Goal: Task Accomplishment & Management: Use online tool/utility

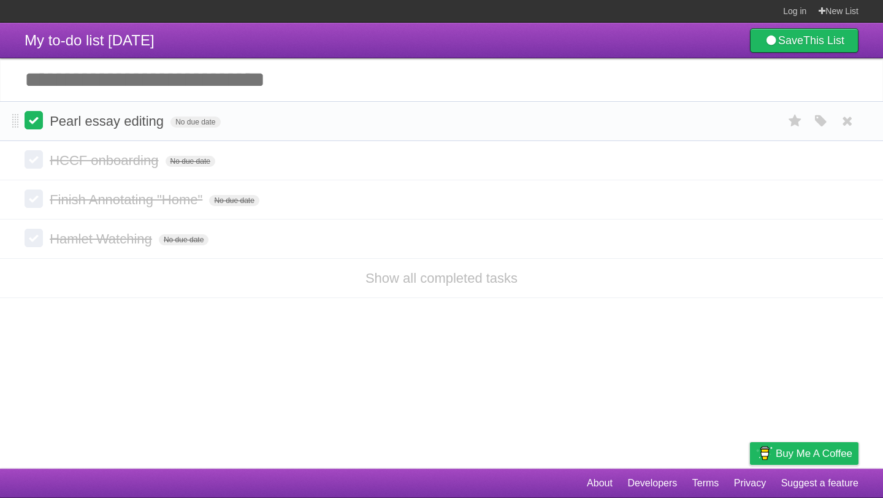
click at [34, 126] on label at bounding box center [34, 120] width 18 height 18
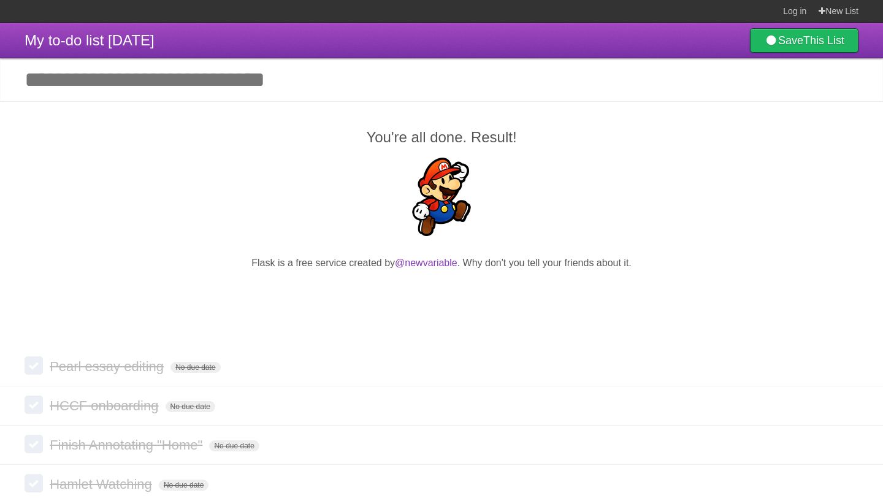
click at [178, 77] on input "Add another task" at bounding box center [441, 79] width 883 height 43
click at [835, 11] on link "New List" at bounding box center [838, 11] width 40 height 22
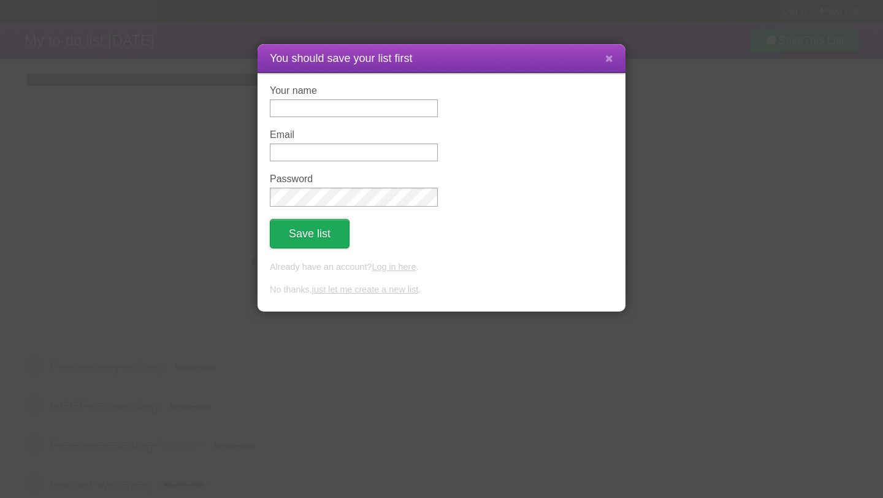
click at [320, 232] on button "Save list" at bounding box center [310, 233] width 80 height 29
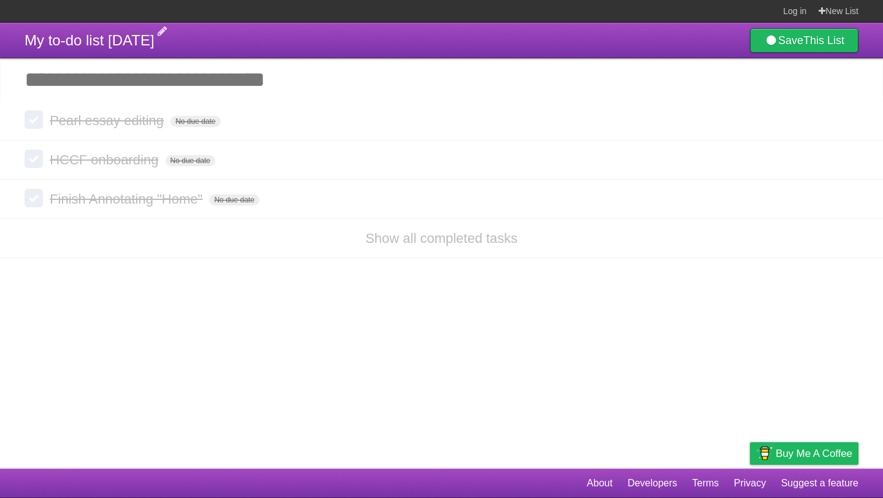
click at [140, 45] on span "My to-do list [DATE]" at bounding box center [90, 40] width 130 height 17
click at [257, 324] on article "My to-do list [DATE] Save This List Add another task ********* Pearl essay edit…" at bounding box center [441, 246] width 883 height 446
